Goal: Transaction & Acquisition: Purchase product/service

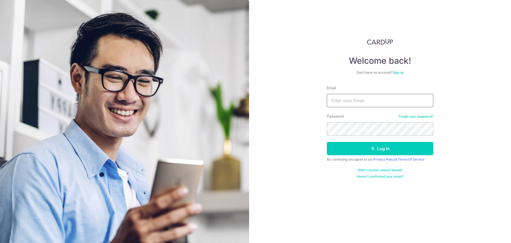
click at [337, 98] on input "Email" at bounding box center [380, 100] width 107 height 13
type input "[EMAIL_ADDRESS][DOMAIN_NAME]"
click at [327, 142] on button "Log in" at bounding box center [380, 148] width 107 height 13
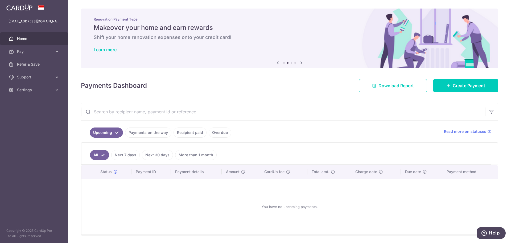
click at [149, 132] on link "Payments on the way" at bounding box center [148, 132] width 46 height 10
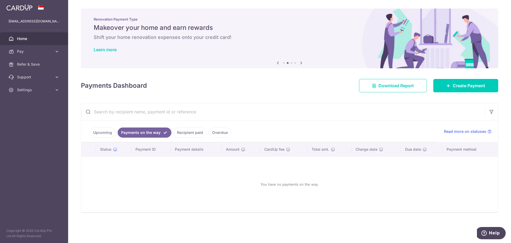
click at [182, 134] on link "Recipient paid" at bounding box center [190, 132] width 33 height 10
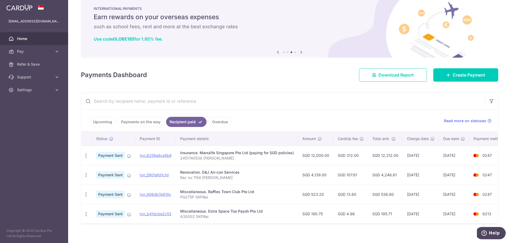
scroll to position [20, 0]
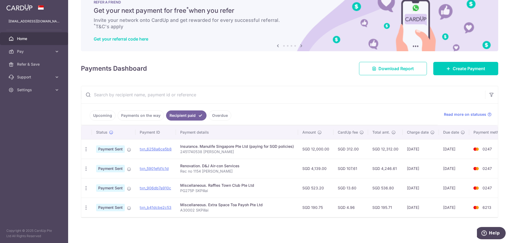
click at [221, 115] on link "Overdue" at bounding box center [220, 115] width 23 height 10
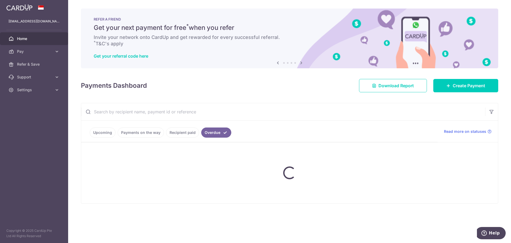
scroll to position [0, 0]
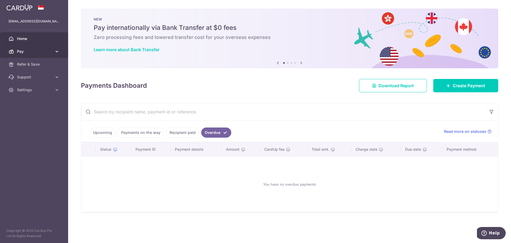
click at [31, 52] on span "Pay" at bounding box center [34, 51] width 35 height 5
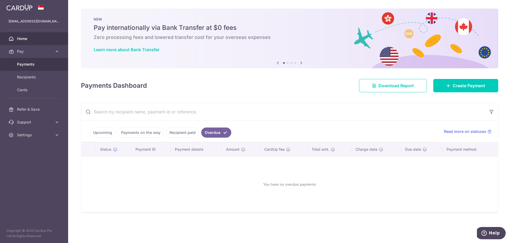
click at [30, 65] on span "Payments" at bounding box center [34, 64] width 35 height 5
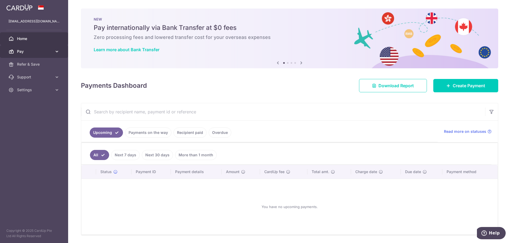
click at [27, 53] on span "Pay" at bounding box center [34, 51] width 35 height 5
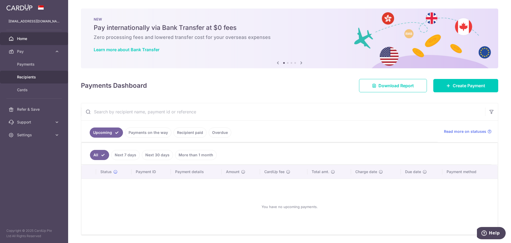
click at [36, 77] on span "Recipients" at bounding box center [34, 76] width 35 height 5
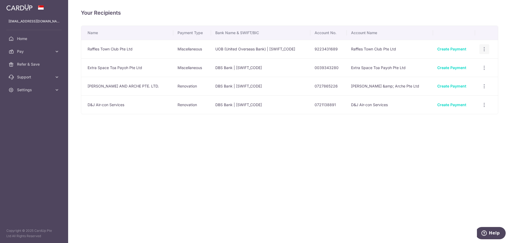
click at [484, 47] on icon "button" at bounding box center [485, 49] width 6 height 6
click at [444, 49] on link "Create Payment" at bounding box center [452, 49] width 29 height 5
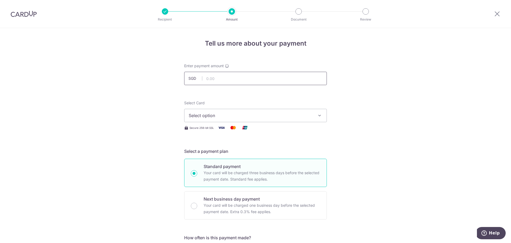
click at [224, 78] on input "text" at bounding box center [255, 78] width 143 height 13
type input "444.25"
click at [320, 114] on icon "button" at bounding box center [319, 115] width 5 height 5
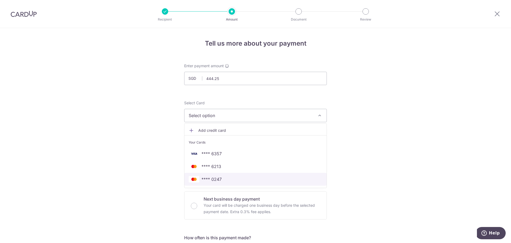
click at [223, 181] on span "**** 0247" at bounding box center [256, 179] width 134 height 6
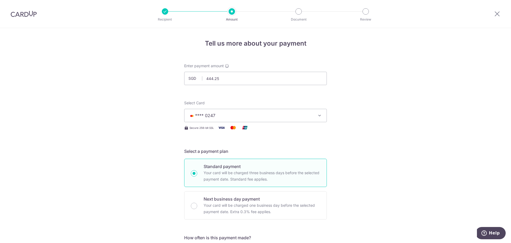
click at [317, 117] on icon "button" at bounding box center [319, 115] width 5 height 5
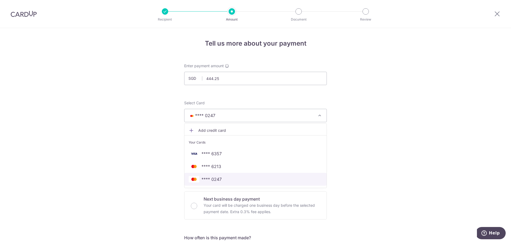
click at [221, 180] on span "**** 0247" at bounding box center [256, 179] width 134 height 6
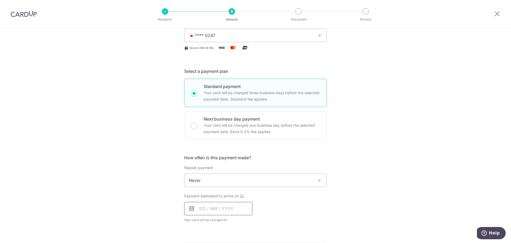
scroll to position [107, 0]
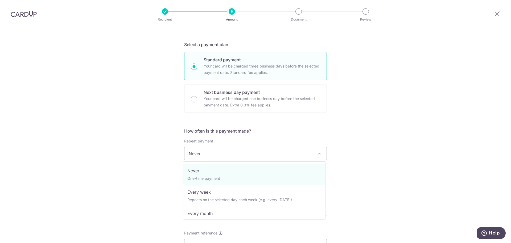
click at [320, 152] on span at bounding box center [319, 153] width 6 height 6
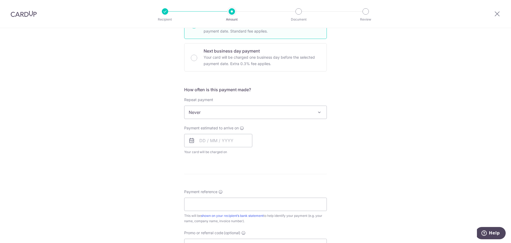
scroll to position [160, 0]
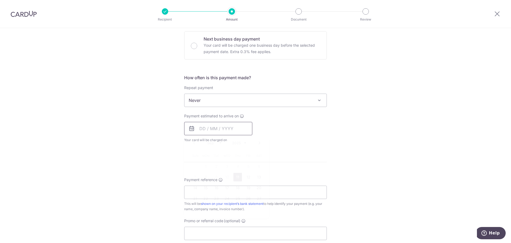
click at [241, 133] on input "text" at bounding box center [218, 128] width 68 height 13
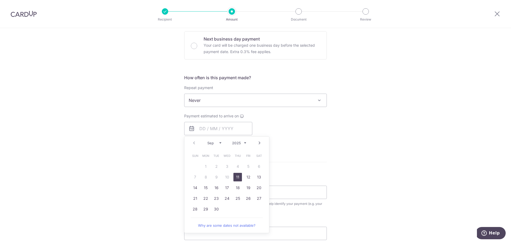
click at [236, 178] on link "11" at bounding box center [238, 177] width 9 height 9
type input "11/09/2025"
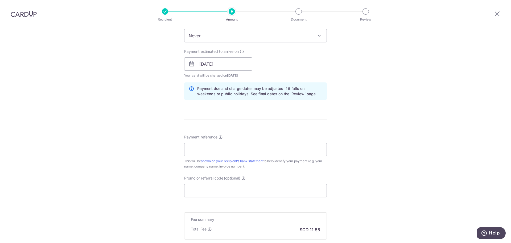
scroll to position [240, 0]
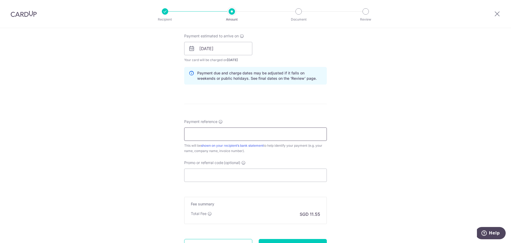
click at [213, 134] on input "Payment reference" at bounding box center [255, 133] width 143 height 13
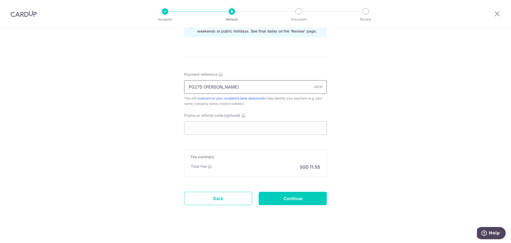
scroll to position [289, 0]
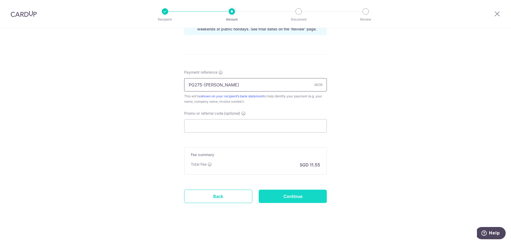
type input "PG275-P Siveraman K Pillai"
click at [294, 197] on input "Continue" at bounding box center [293, 195] width 68 height 13
type input "Create Schedule"
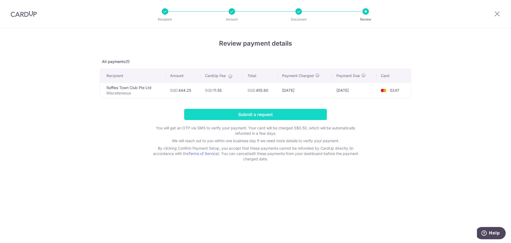
click at [268, 115] on input "Submit a request" at bounding box center [255, 114] width 143 height 11
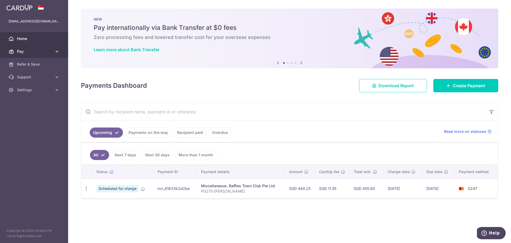
click at [32, 54] on link "Pay" at bounding box center [34, 51] width 68 height 13
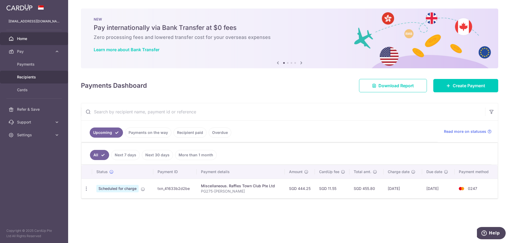
click at [28, 76] on span "Recipients" at bounding box center [34, 76] width 35 height 5
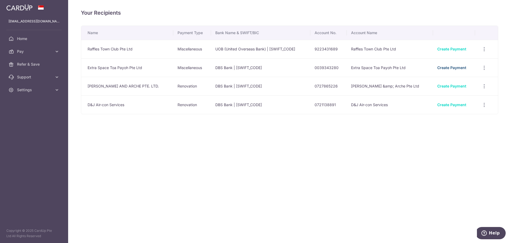
click at [442, 68] on link "Create Payment" at bounding box center [452, 67] width 29 height 5
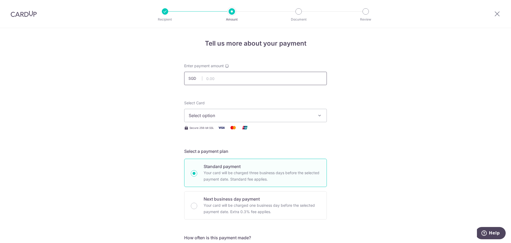
click at [212, 80] on input "text" at bounding box center [255, 78] width 143 height 13
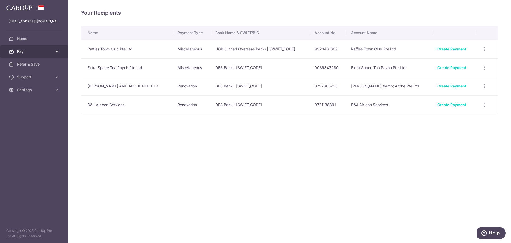
click at [34, 51] on span "Pay" at bounding box center [34, 51] width 35 height 5
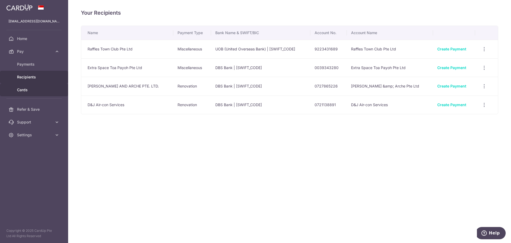
click at [30, 89] on span "Cards" at bounding box center [34, 89] width 35 height 5
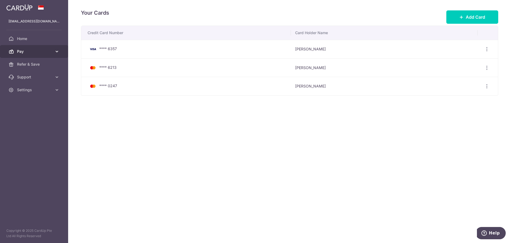
click at [31, 54] on span "Pay" at bounding box center [34, 51] width 35 height 5
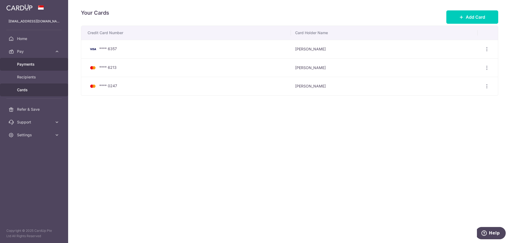
click at [32, 65] on span "Payments" at bounding box center [34, 64] width 35 height 5
click at [28, 89] on span "Settings" at bounding box center [34, 89] width 35 height 5
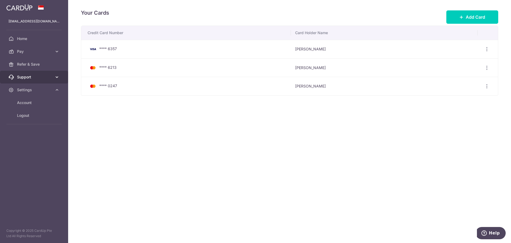
click at [27, 79] on span "Support" at bounding box center [34, 76] width 35 height 5
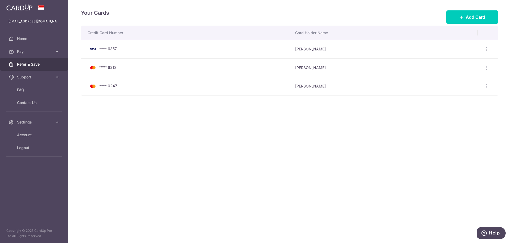
click at [27, 64] on span "Refer & Save" at bounding box center [34, 64] width 35 height 5
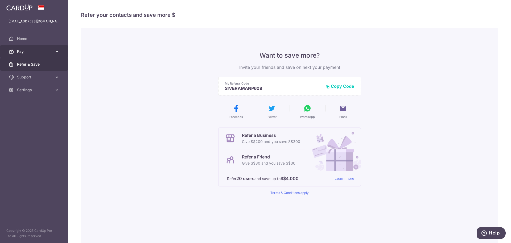
click at [26, 54] on span "Pay" at bounding box center [34, 51] width 35 height 5
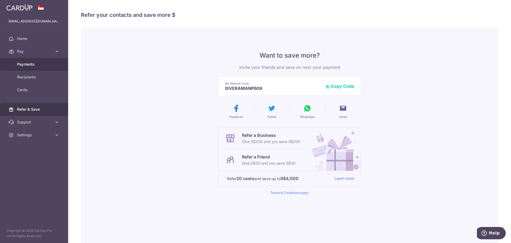
click at [27, 65] on span "Payments" at bounding box center [34, 64] width 35 height 5
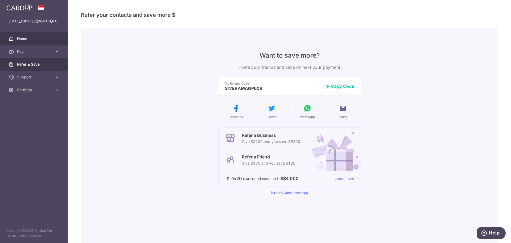
click at [25, 39] on span "Home" at bounding box center [34, 38] width 35 height 5
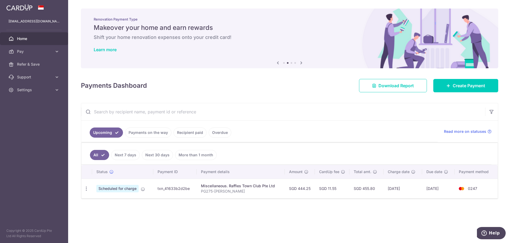
click at [180, 131] on link "Recipient paid" at bounding box center [190, 132] width 33 height 10
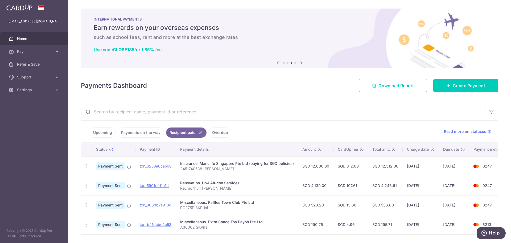
scroll to position [20, 0]
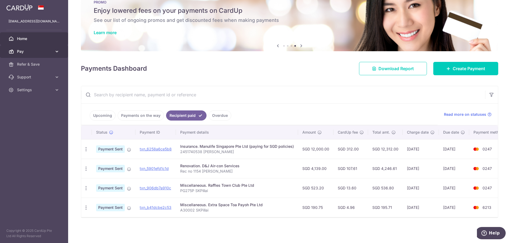
click at [43, 51] on span "Pay" at bounding box center [34, 51] width 35 height 5
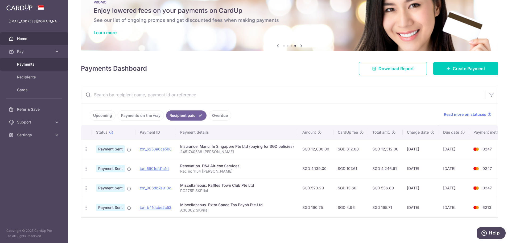
click at [43, 62] on span "Payments" at bounding box center [34, 64] width 35 height 5
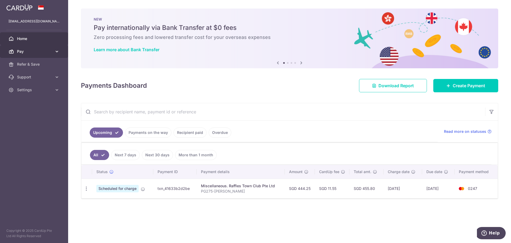
click at [32, 50] on span "Pay" at bounding box center [34, 51] width 35 height 5
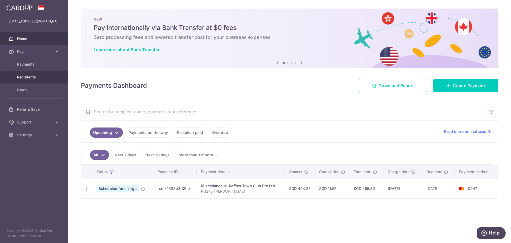
click at [31, 77] on span "Recipients" at bounding box center [34, 76] width 35 height 5
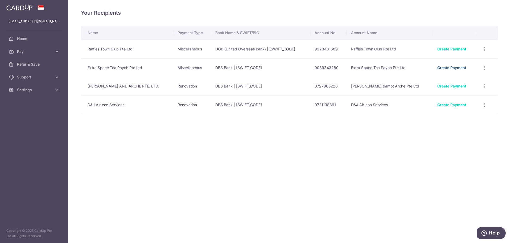
click at [438, 68] on link "Create Payment" at bounding box center [452, 67] width 29 height 5
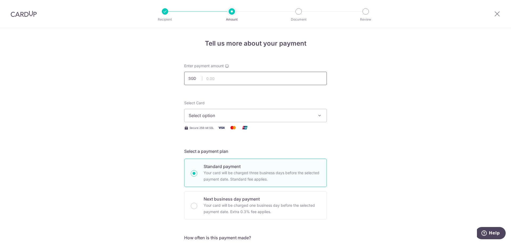
click at [215, 81] on input "text" at bounding box center [255, 78] width 143 height 13
type input "381.50"
click at [225, 115] on span "Select option" at bounding box center [251, 115] width 124 height 6
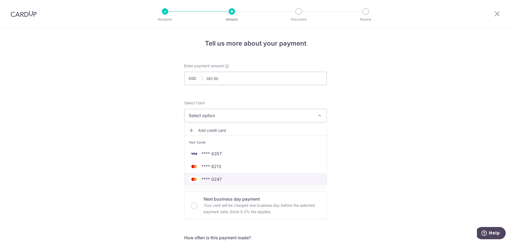
click at [222, 181] on span "**** 0247" at bounding box center [256, 179] width 134 height 6
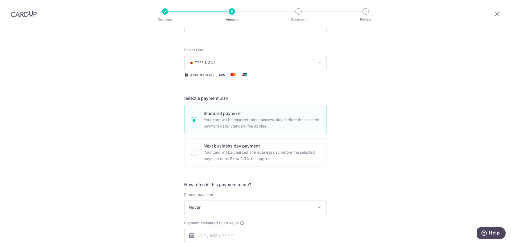
scroll to position [53, 0]
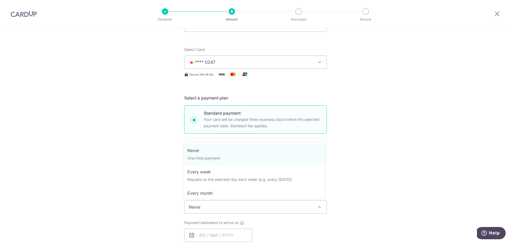
click at [319, 206] on span at bounding box center [319, 206] width 6 height 6
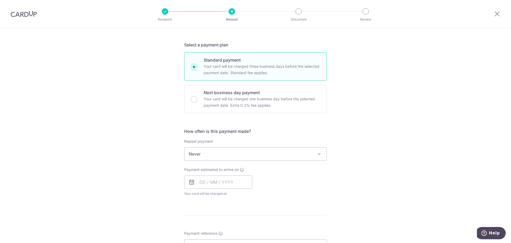
scroll to position [107, 0]
click at [239, 185] on input "text" at bounding box center [218, 181] width 68 height 13
click at [239, 229] on link "11" at bounding box center [238, 230] width 9 height 9
type input "[DATE]"
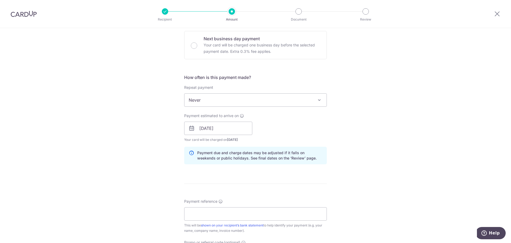
scroll to position [186, 0]
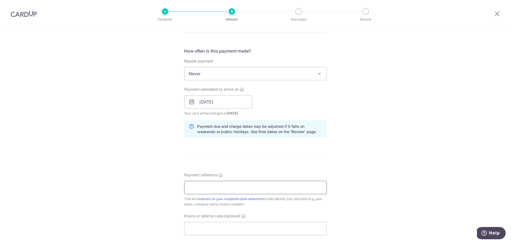
click at [222, 190] on input "Payment reference" at bounding box center [255, 187] width 143 height 13
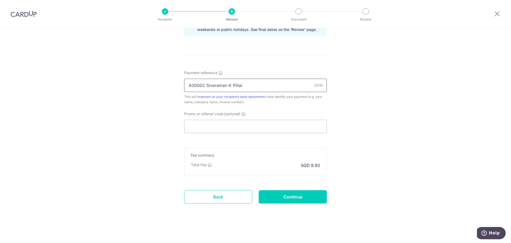
scroll to position [289, 0]
type input "A30002 Siveraman K Pillai"
click at [294, 197] on input "Continue" at bounding box center [293, 195] width 68 height 13
type input "Create Schedule"
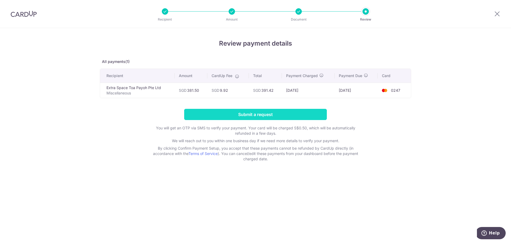
click at [261, 114] on input "Submit a request" at bounding box center [255, 114] width 143 height 11
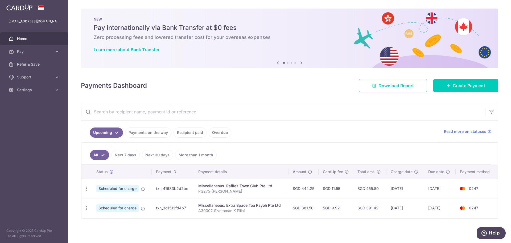
scroll to position [1, 0]
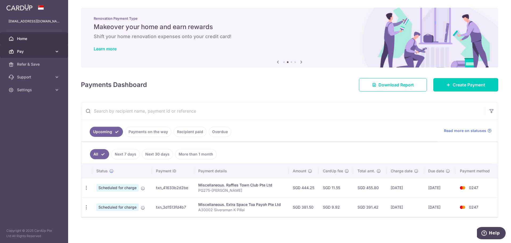
click at [33, 51] on span "Pay" at bounding box center [34, 51] width 35 height 5
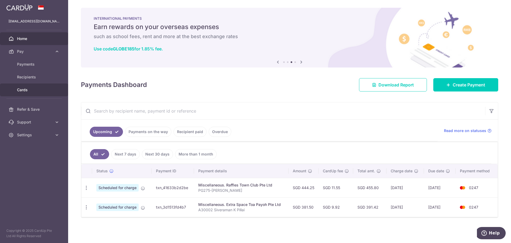
click at [27, 91] on span "Cards" at bounding box center [34, 89] width 35 height 5
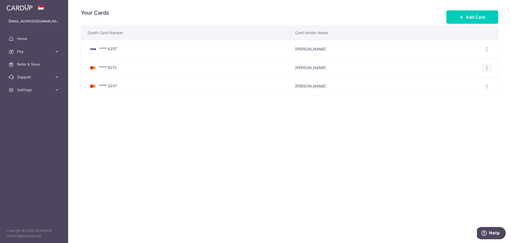
click at [487, 68] on icon "button" at bounding box center [487, 68] width 6 height 6
click at [456, 96] on span "Delete" at bounding box center [469, 95] width 36 height 6
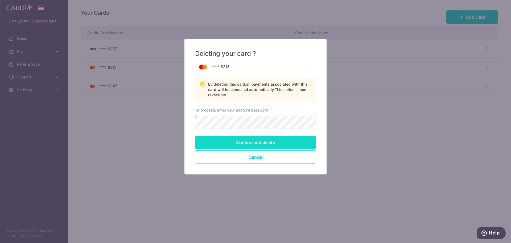
click at [260, 142] on input "Confirm and delete" at bounding box center [255, 142] width 121 height 13
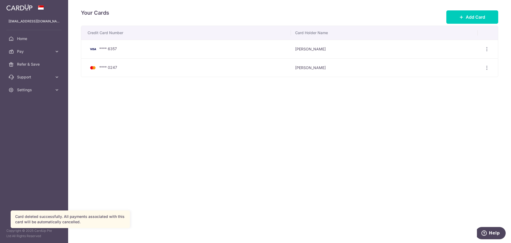
click at [131, 70] on div "**** 0247" at bounding box center [187, 67] width 199 height 6
click at [391, 67] on td "Siveraman K Pillai" at bounding box center [384, 67] width 187 height 19
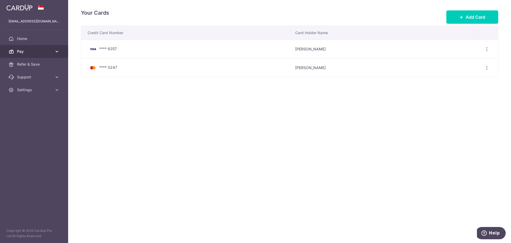
click at [27, 53] on span "Pay" at bounding box center [34, 51] width 35 height 5
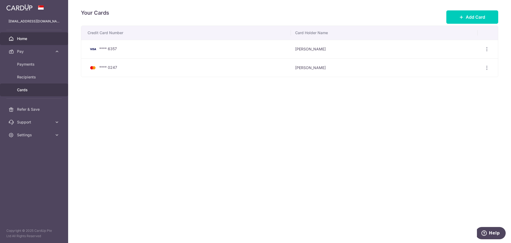
click at [28, 39] on span "Home" at bounding box center [34, 38] width 35 height 5
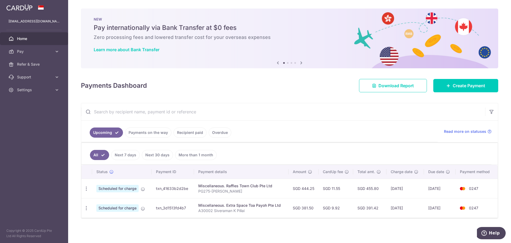
click at [24, 39] on span "Home" at bounding box center [34, 38] width 35 height 5
click at [26, 91] on span "Settings" at bounding box center [34, 89] width 35 height 5
click at [28, 115] on span "Logout" at bounding box center [34, 115] width 35 height 5
